Goal: Task Accomplishment & Management: Manage account settings

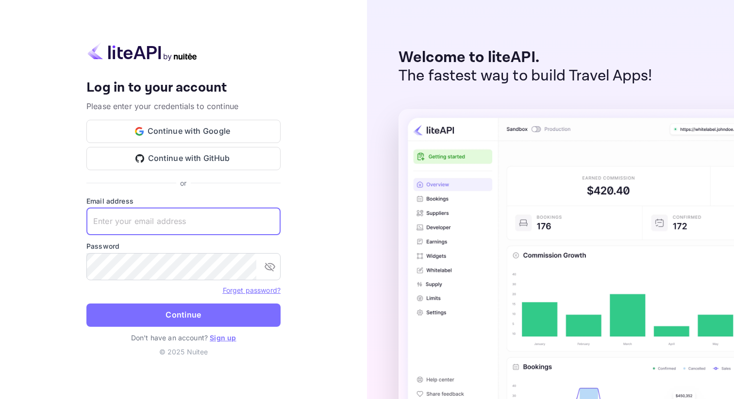
click at [175, 218] on input "text" at bounding box center [183, 221] width 194 height 27
type input "debankurghosh@"
click at [181, 130] on button "Continue with Google" at bounding box center [183, 131] width 194 height 23
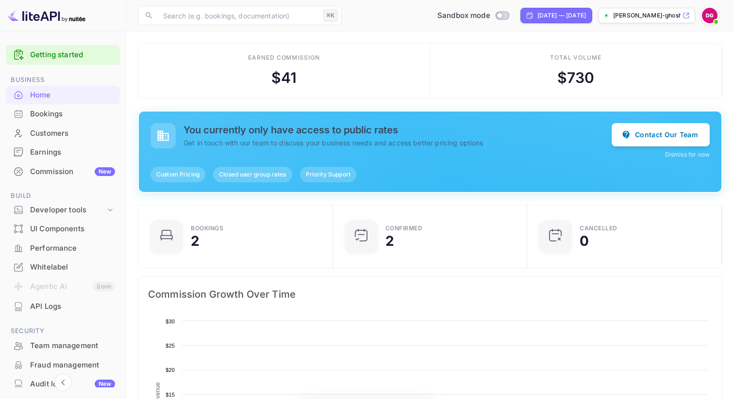
scroll to position [158, 189]
click at [47, 307] on div "API Logs" at bounding box center [72, 306] width 85 height 11
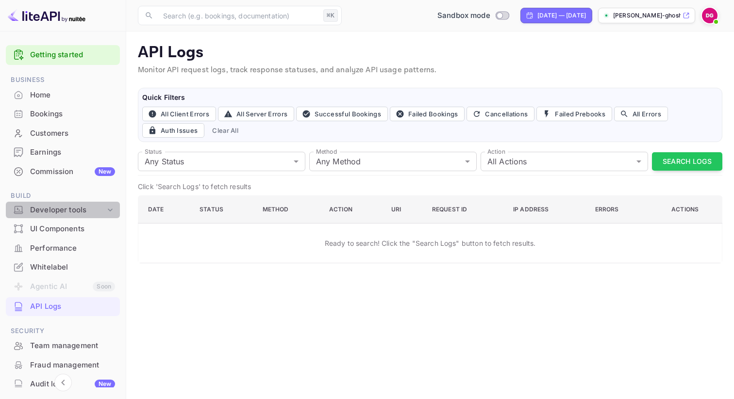
click at [76, 206] on div "Developer tools" at bounding box center [67, 210] width 75 height 11
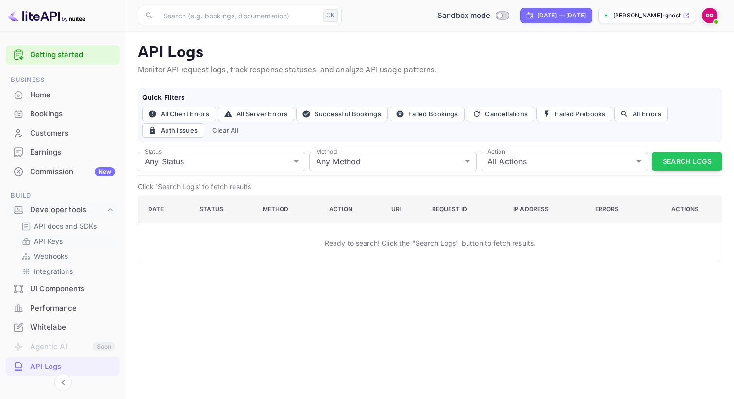
click at [70, 241] on link "API Keys" at bounding box center [66, 241] width 91 height 10
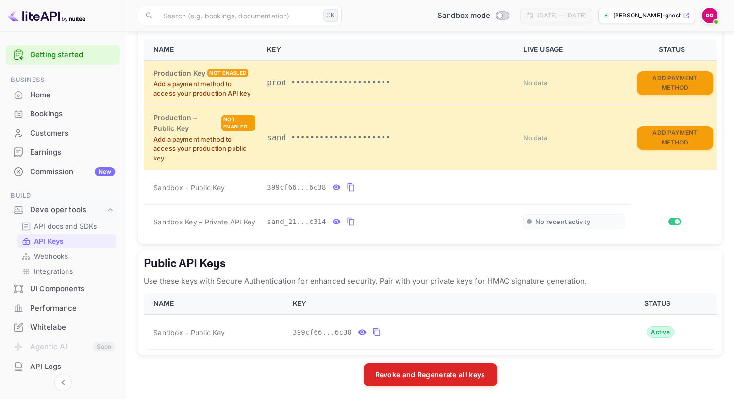
scroll to position [214, 0]
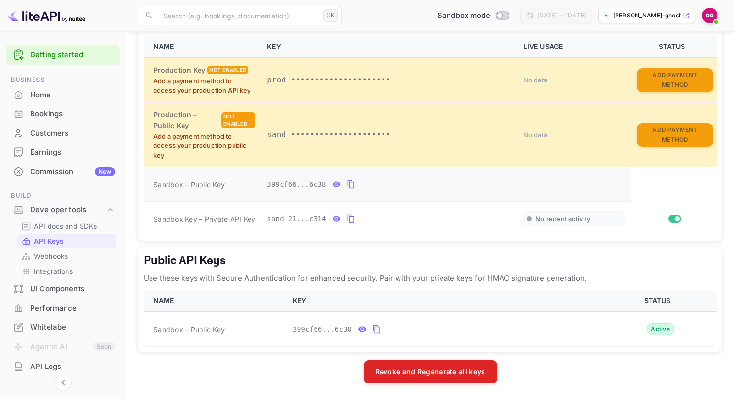
click at [350, 183] on icon "private api keys table" at bounding box center [350, 185] width 9 height 12
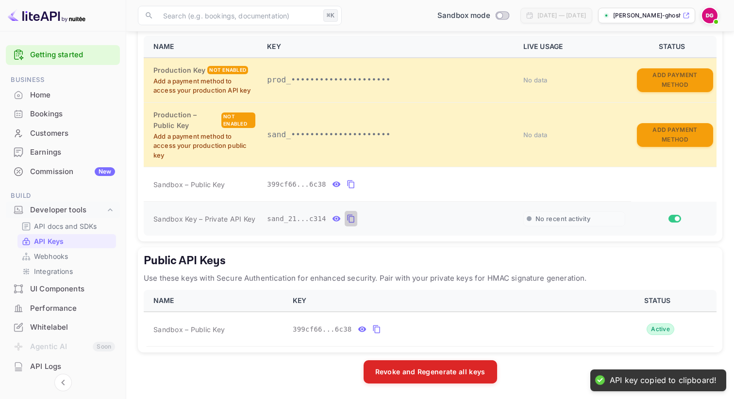
click at [355, 218] on button "private api keys table" at bounding box center [351, 219] width 13 height 16
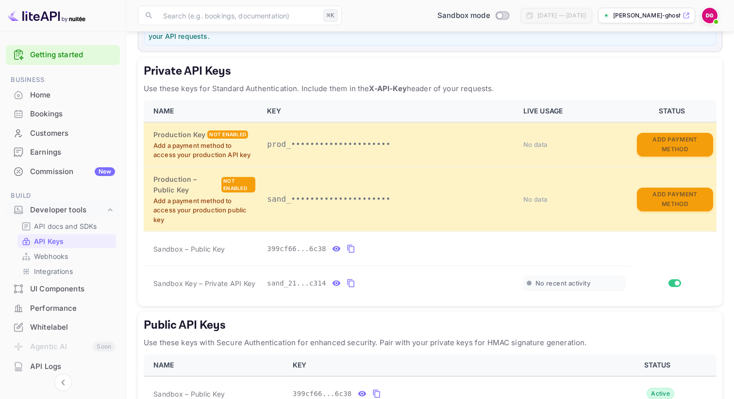
scroll to position [157, 0]
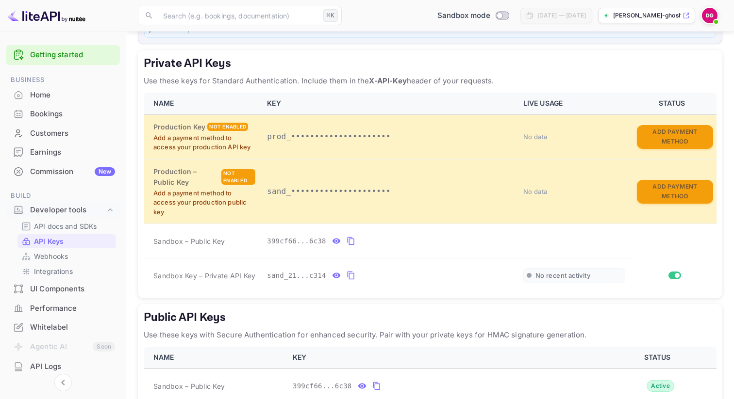
click at [460, 313] on h5 "Public API Keys" at bounding box center [430, 318] width 573 height 16
